Goal: Task Accomplishment & Management: Complete application form

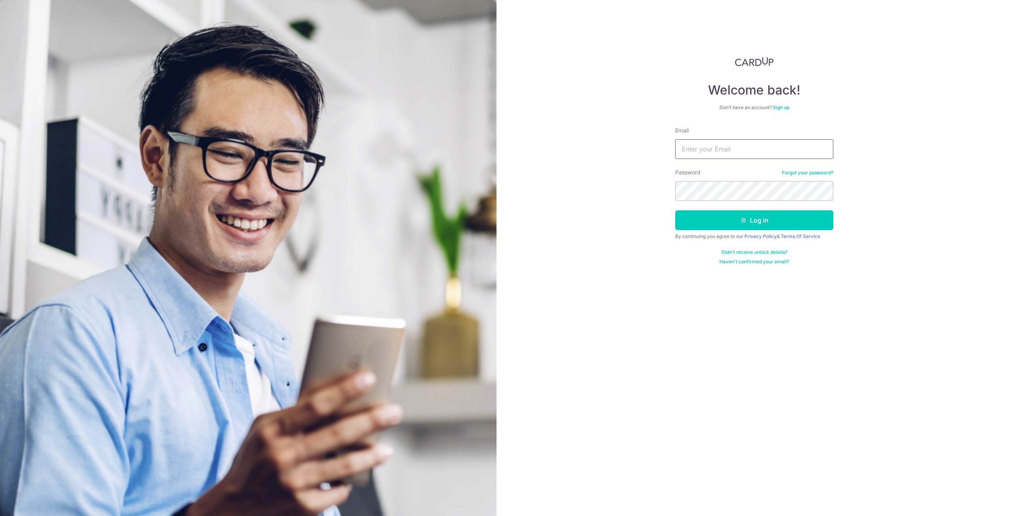
click at [684, 154] on input "Email" at bounding box center [754, 149] width 158 height 20
type input "khiewhyp@gmail.com"
click at [675, 210] on button "Log in" at bounding box center [754, 220] width 158 height 20
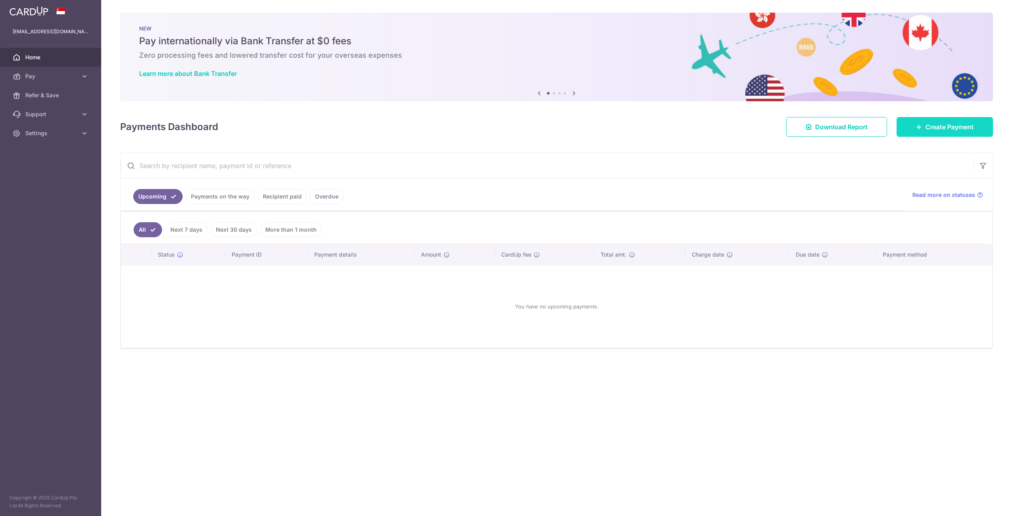
click at [949, 124] on span "Create Payment" at bounding box center [949, 126] width 48 height 9
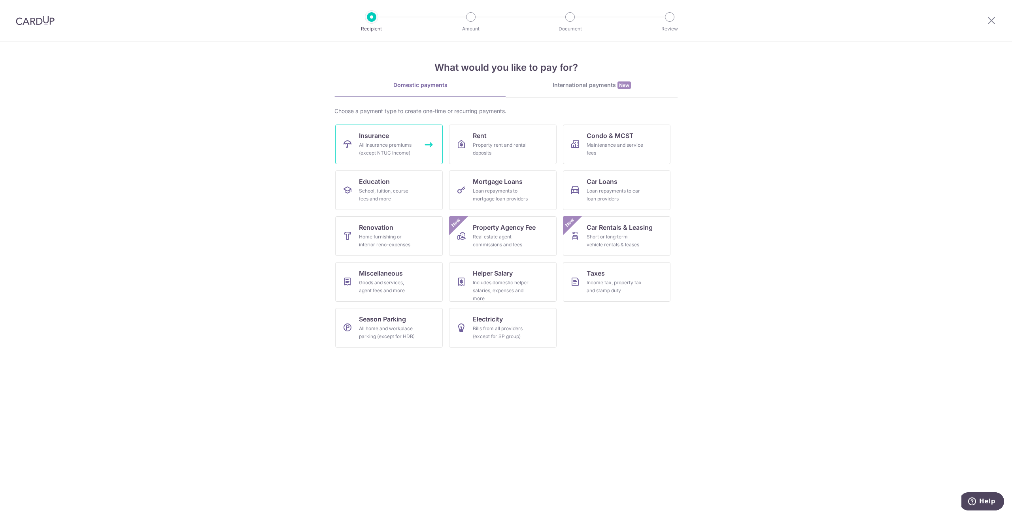
click at [400, 149] on div "All insurance premiums (except NTUC Income)" at bounding box center [387, 149] width 57 height 16
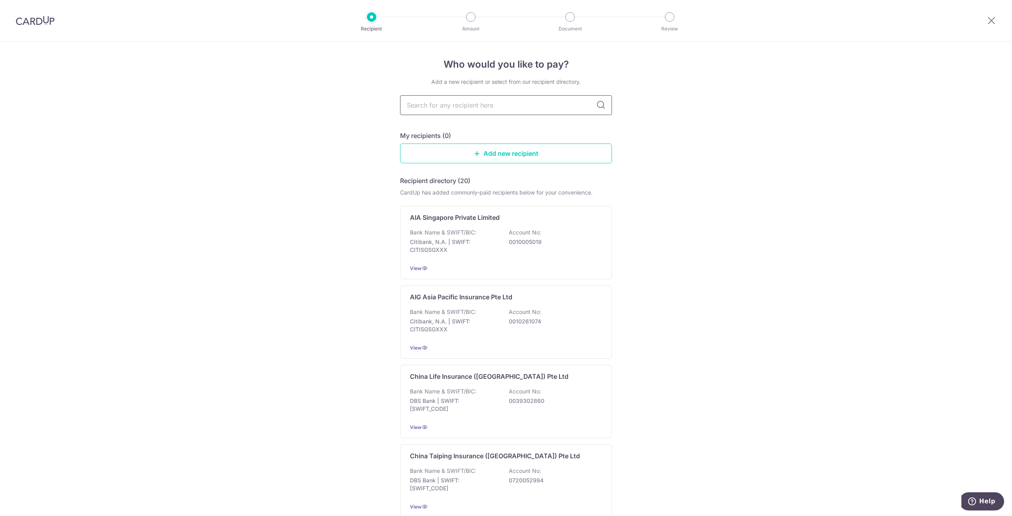
click at [442, 100] on input "text" at bounding box center [506, 105] width 212 height 20
type input "aia"
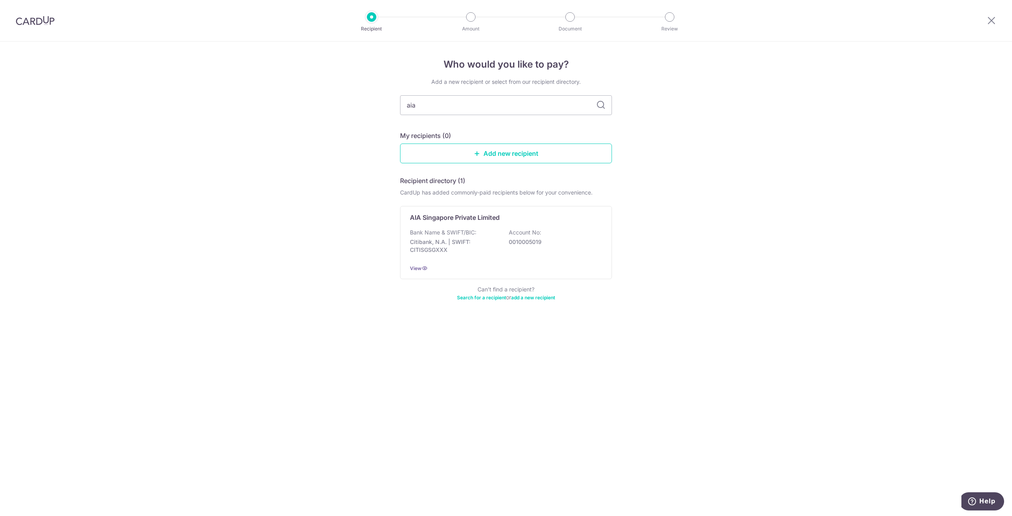
click at [482, 241] on p "Citibank, N.A. | SWIFT: CITISGSGXXX" at bounding box center [454, 246] width 89 height 16
